Goal: Use online tool/utility: Utilize a website feature to perform a specific function

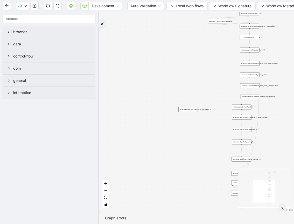
drag, startPoint x: 153, startPoint y: 24, endPoint x: 147, endPoint y: 47, distance: 23.5
click at [147, 47] on div "trigger execute_workflow:apply_dates_and_search_remits__0 get_environment_url:s…" at bounding box center [197, 112] width 196 height 200
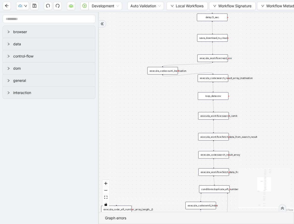
drag, startPoint x: 183, startPoint y: 84, endPoint x: 143, endPoint y: 166, distance: 90.9
click at [143, 166] on div "trigger execute_workflow:apply_dates_and_search_remits__0 get_environment_url:s…" at bounding box center [197, 112] width 196 height 200
click at [219, 95] on div "loop_data:csv" at bounding box center [213, 96] width 31 height 8
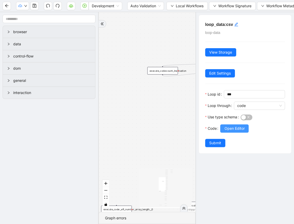
click at [237, 129] on span "Open Editor" at bounding box center [234, 129] width 20 height 6
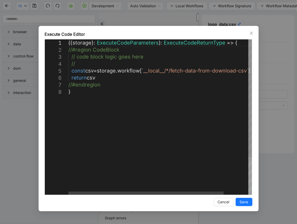
scroll to position [0, 3]
click at [102, 79] on div "({ storage }: ExecuteCodeParameters ): ExecuteCodeReturnType => { //#region Cod…" at bounding box center [174, 141] width 213 height 205
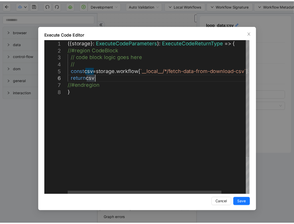
scroll to position [42, 5]
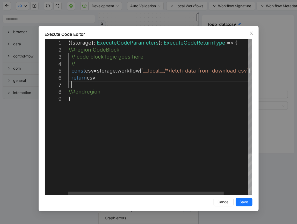
paste textarea "**********"
drag, startPoint x: 102, startPoint y: 79, endPoint x: 65, endPoint y: 76, distance: 37.2
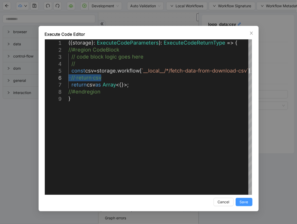
type textarea "**********"
click at [252, 204] on button "Save" at bounding box center [244, 202] width 17 height 8
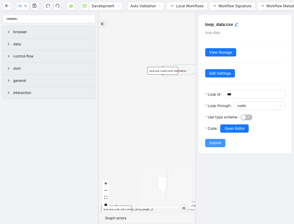
click at [217, 142] on span "Submit" at bounding box center [215, 143] width 12 height 6
click at [217, 142] on div "loop_data:csv loop-data View Storage Edit Settings Loop id *** Loop through cod…" at bounding box center [245, 118] width 99 height 212
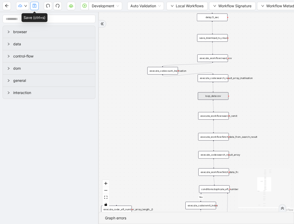
click at [38, 8] on button "button" at bounding box center [34, 6] width 8 height 8
click at [32, 8] on button "button" at bounding box center [34, 6] width 8 height 8
